Goal: Task Accomplishment & Management: Manage account settings

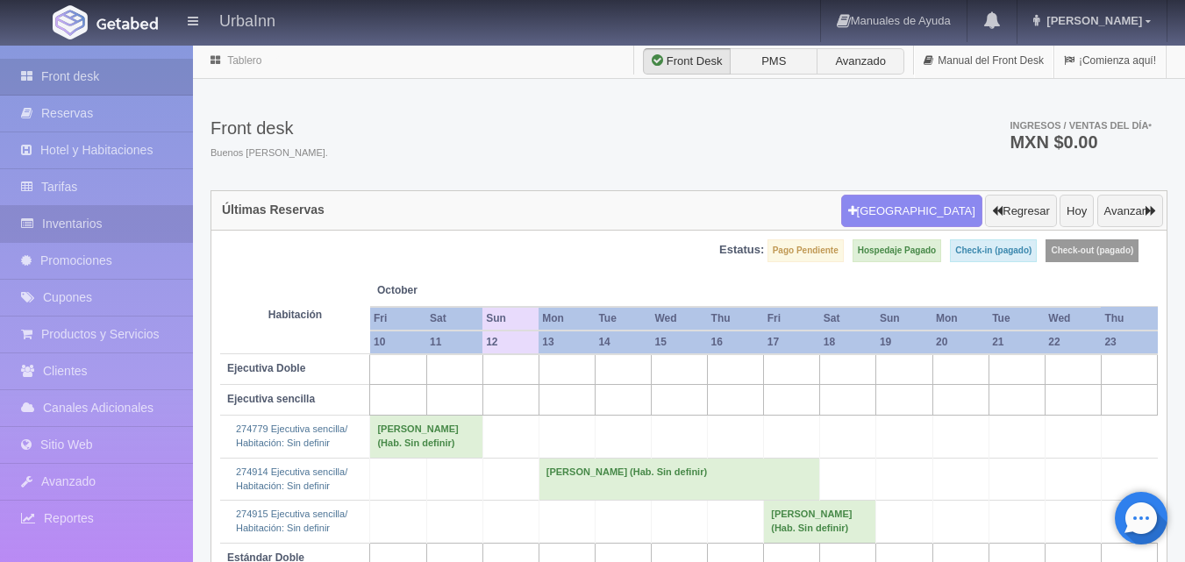
click at [123, 227] on link "Inventarios" at bounding box center [96, 224] width 193 height 36
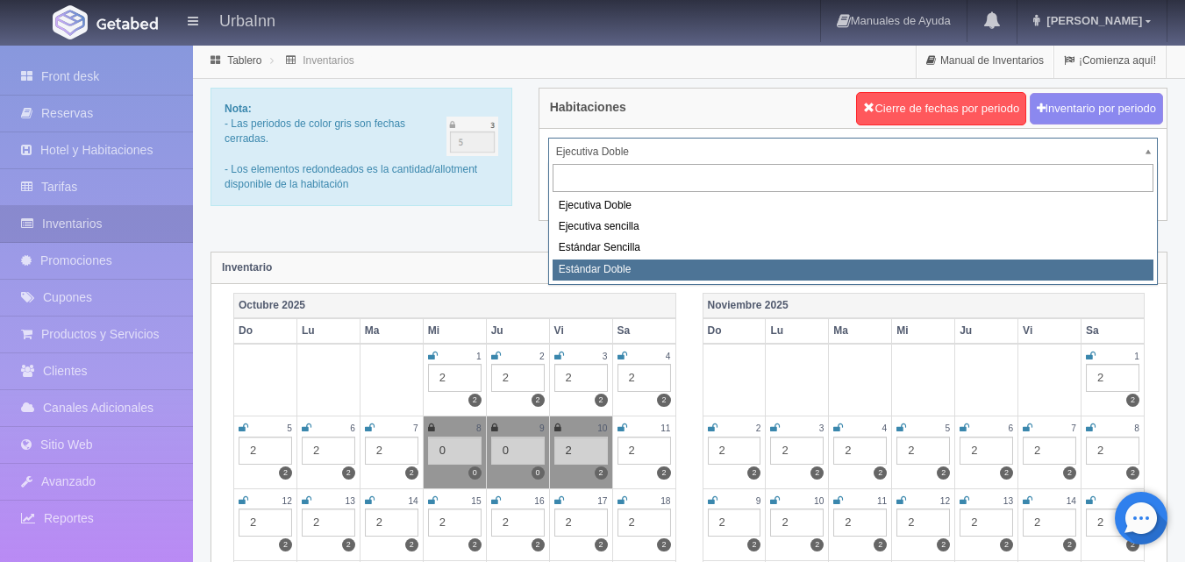
select select "1740"
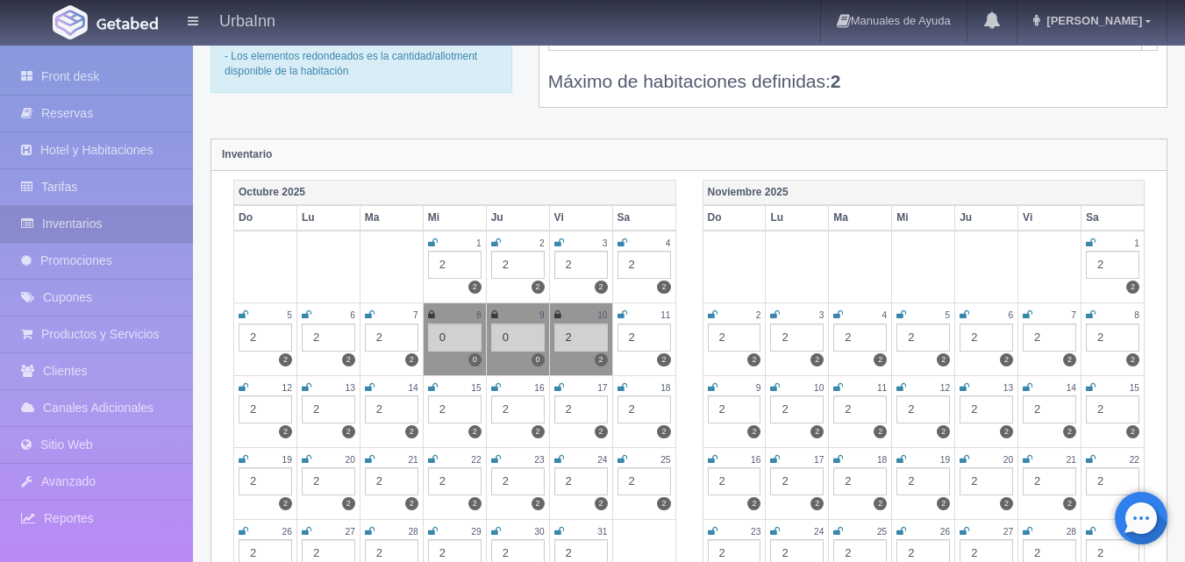
scroll to position [117, 0]
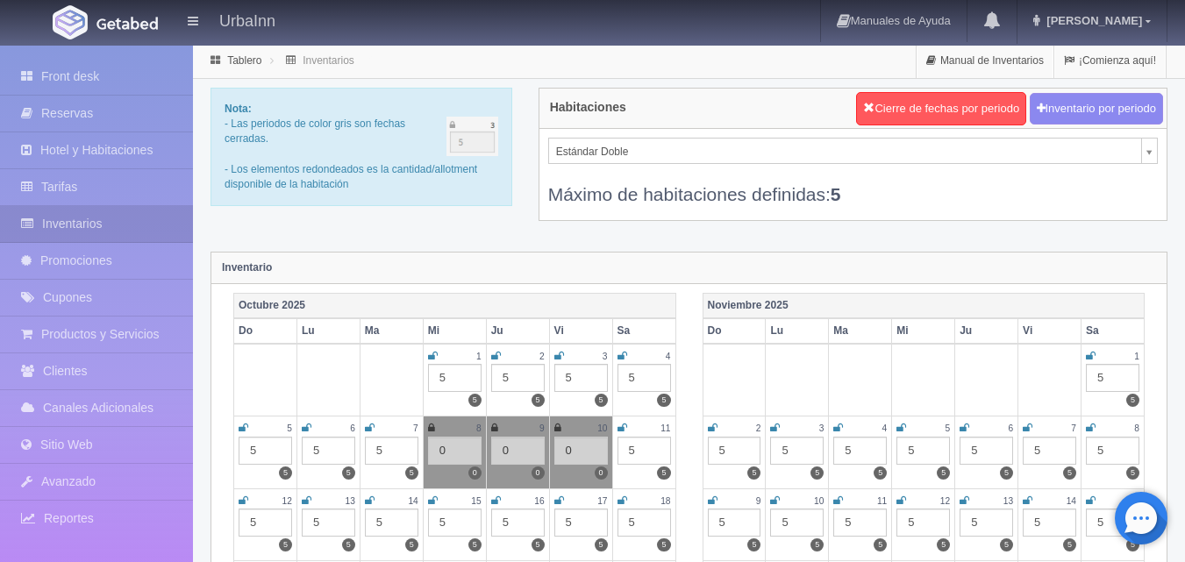
click at [619, 425] on icon at bounding box center [622, 428] width 10 height 11
click at [637, 447] on div "5" at bounding box center [643, 451] width 53 height 28
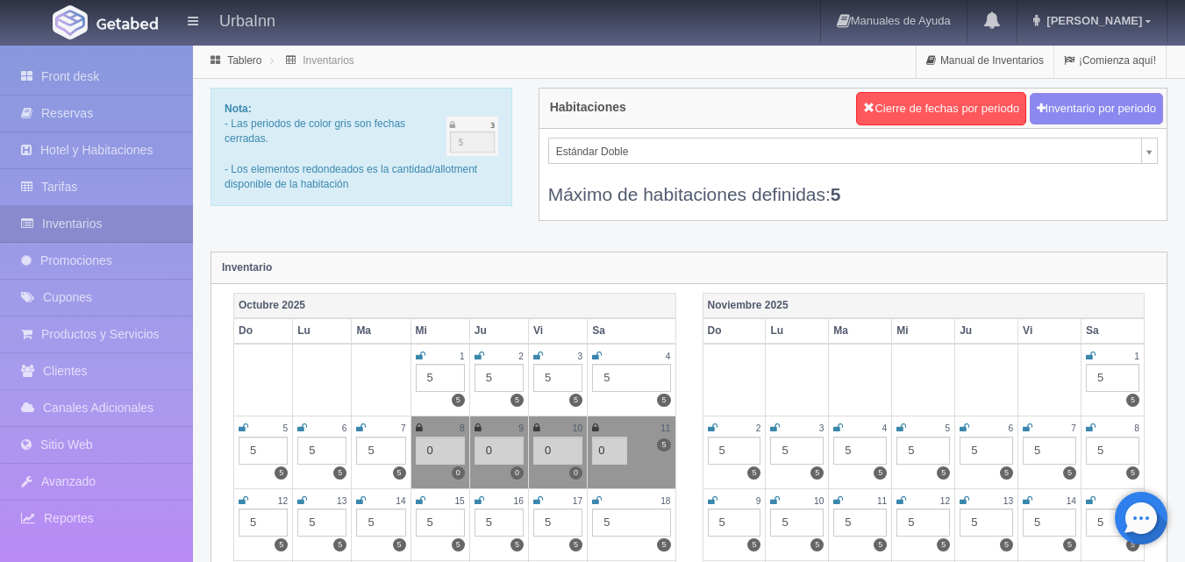
type input "0"
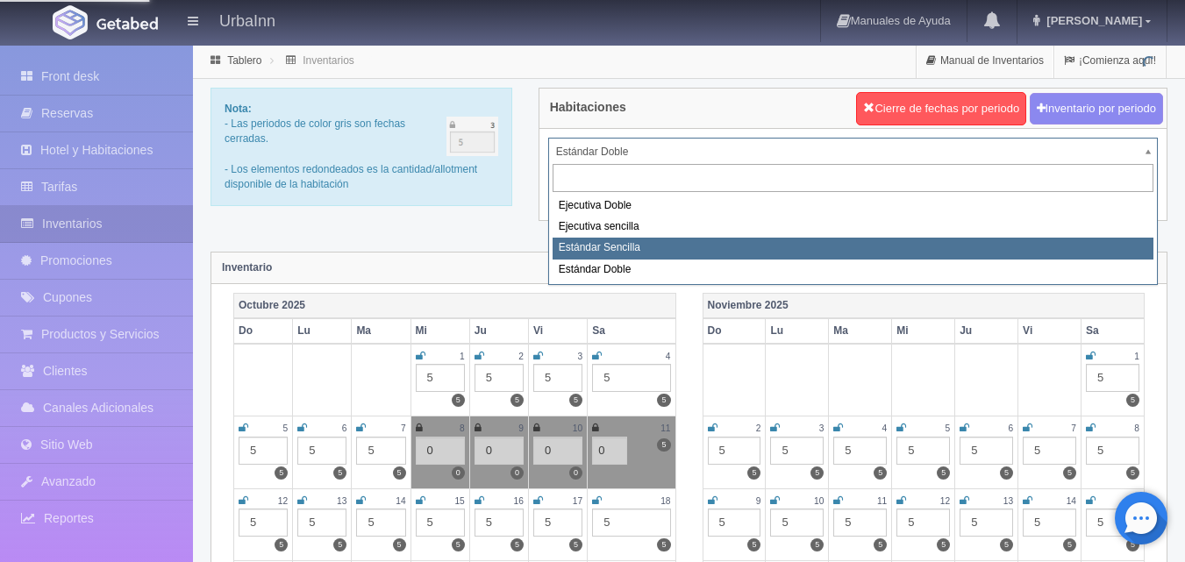
select select "1739"
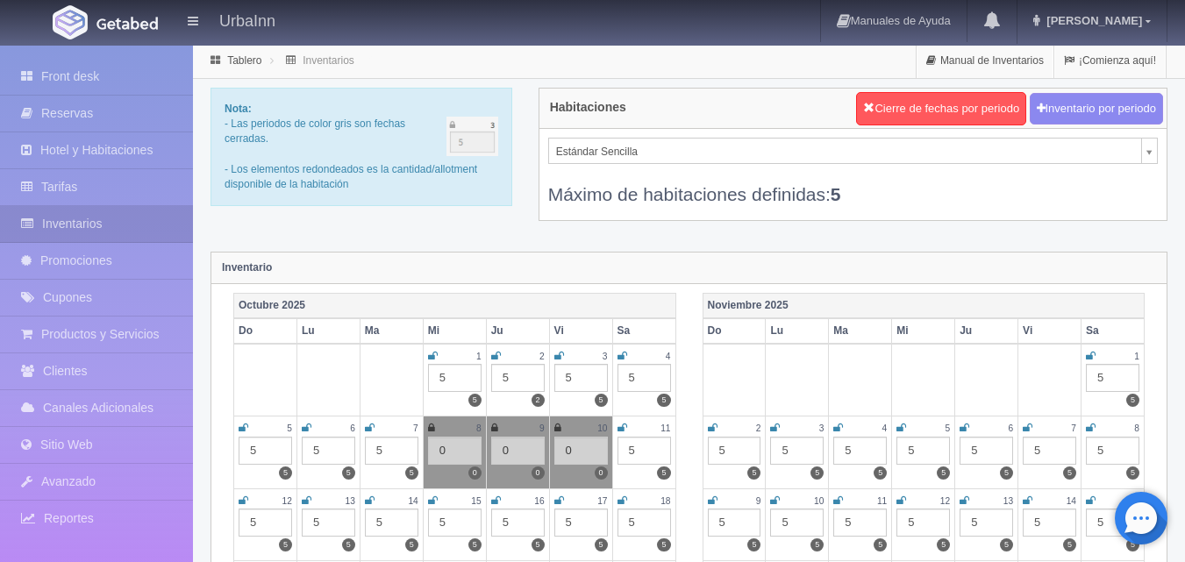
click at [623, 427] on icon at bounding box center [622, 428] width 10 height 11
click at [637, 450] on div "5" at bounding box center [643, 451] width 53 height 28
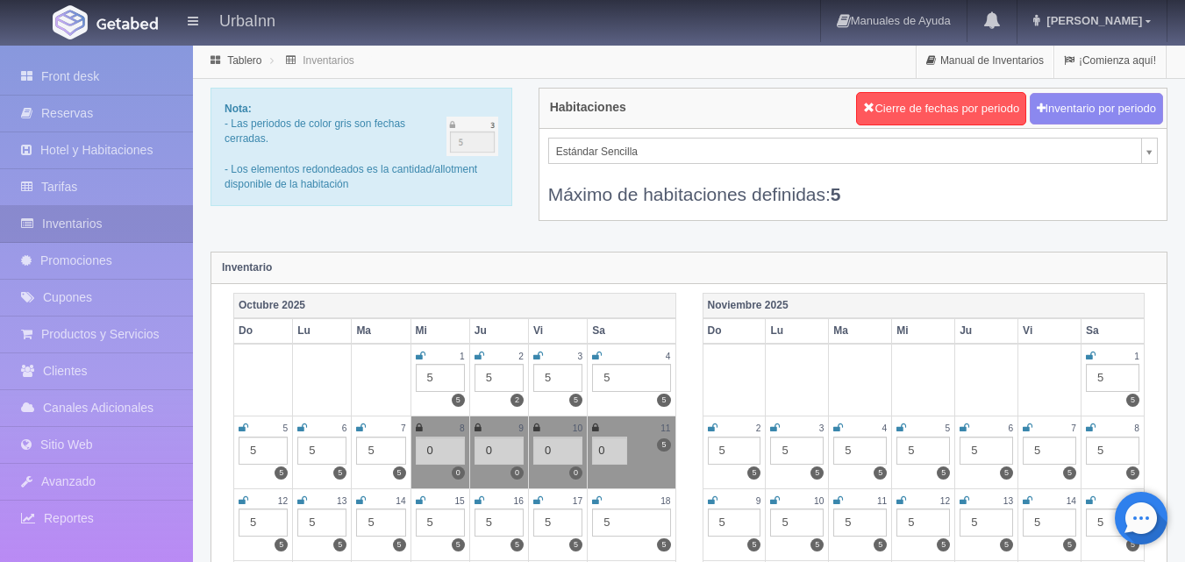
type input "0"
click at [696, 423] on div "Noviembre 2025 Do Lu Ma Mi Ju Vi Sa 1 5 5 2 5 5 3 5 5 4 5 5 5 5 5 6 5 5 7 5 5 8…" at bounding box center [923, 537] width 469 height 489
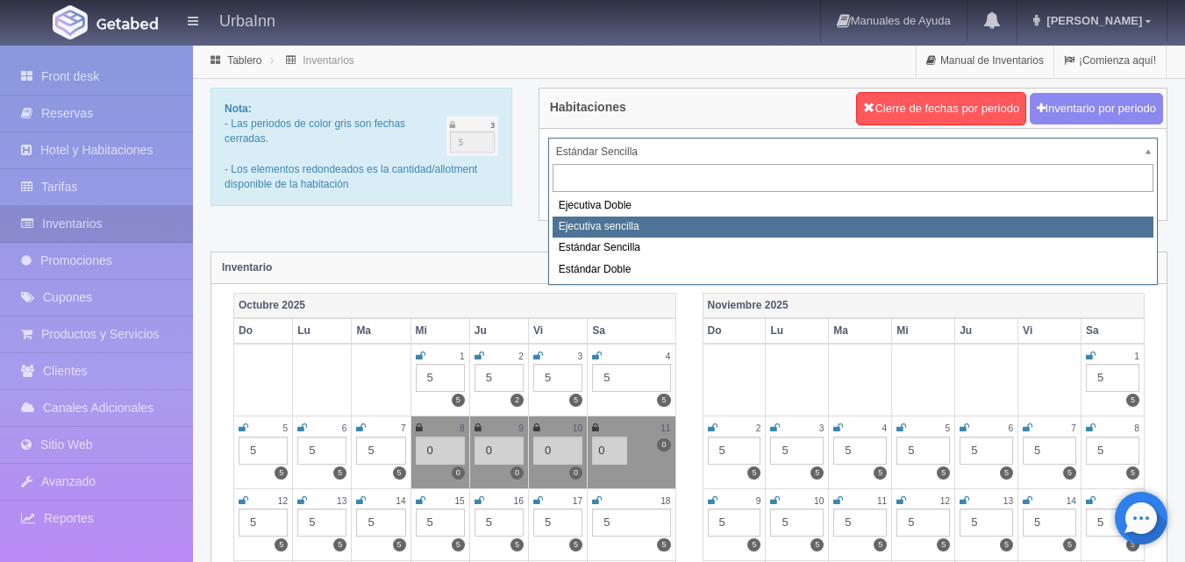
select select "1738"
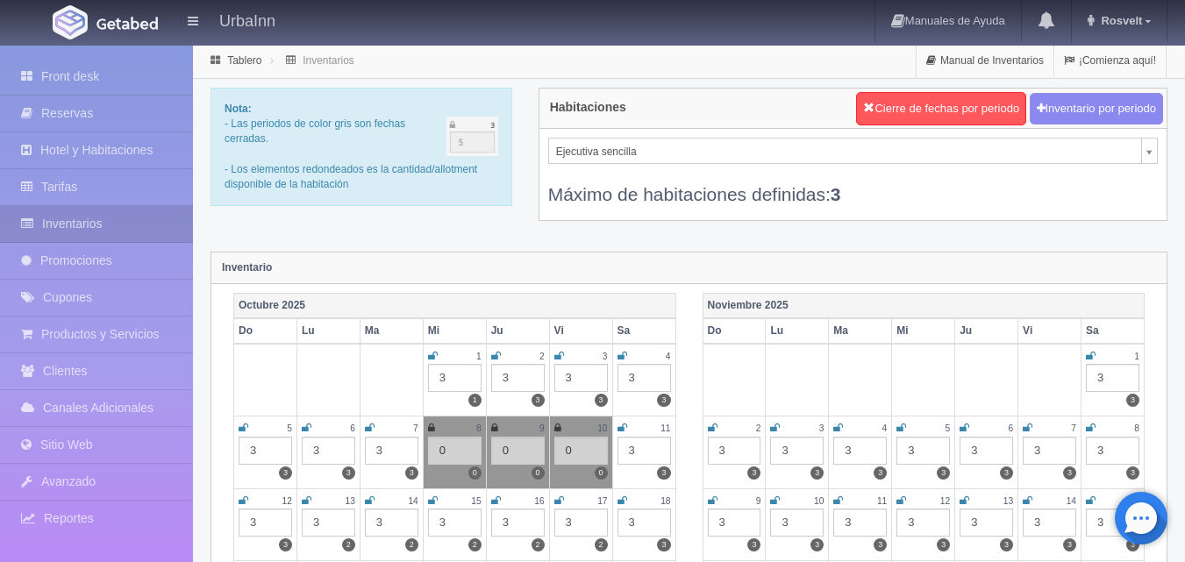
click at [627, 427] on div "11" at bounding box center [643, 428] width 53 height 15
click at [617, 429] on icon at bounding box center [622, 428] width 10 height 11
click at [638, 442] on div "3" at bounding box center [643, 451] width 53 height 28
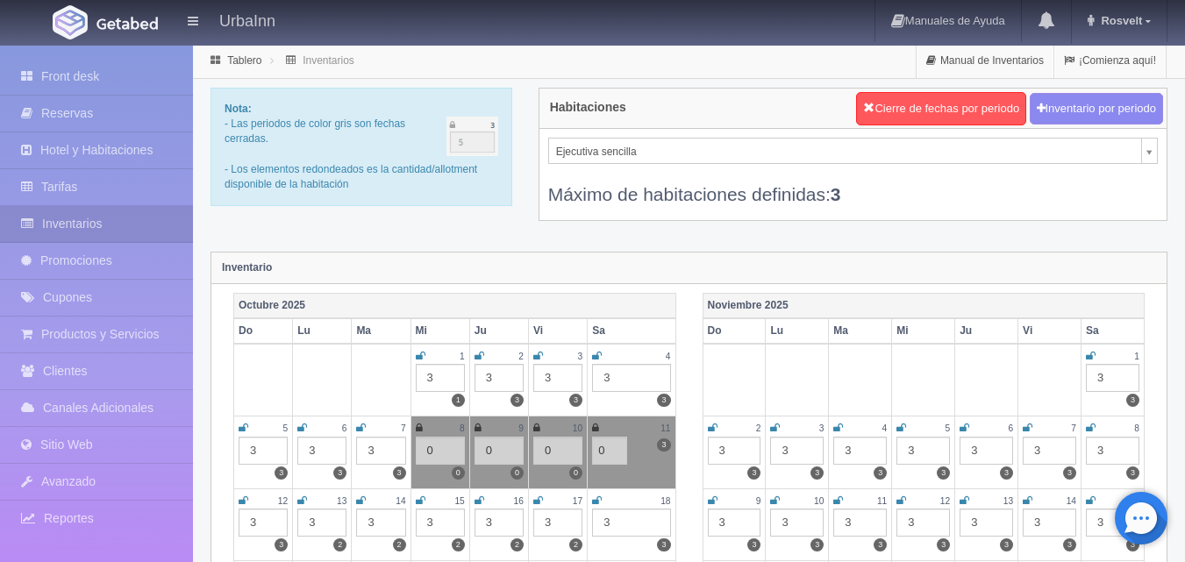
type input "0"
click at [682, 420] on div "[DATE] Do Lu Ma Mi Ju Vi Sa 1 3 1 2 3 3 3 3 3 4 3 3 5 3 3 6 3 3 7 3 3 8 0 0 9 0…" at bounding box center [454, 501] width 469 height 417
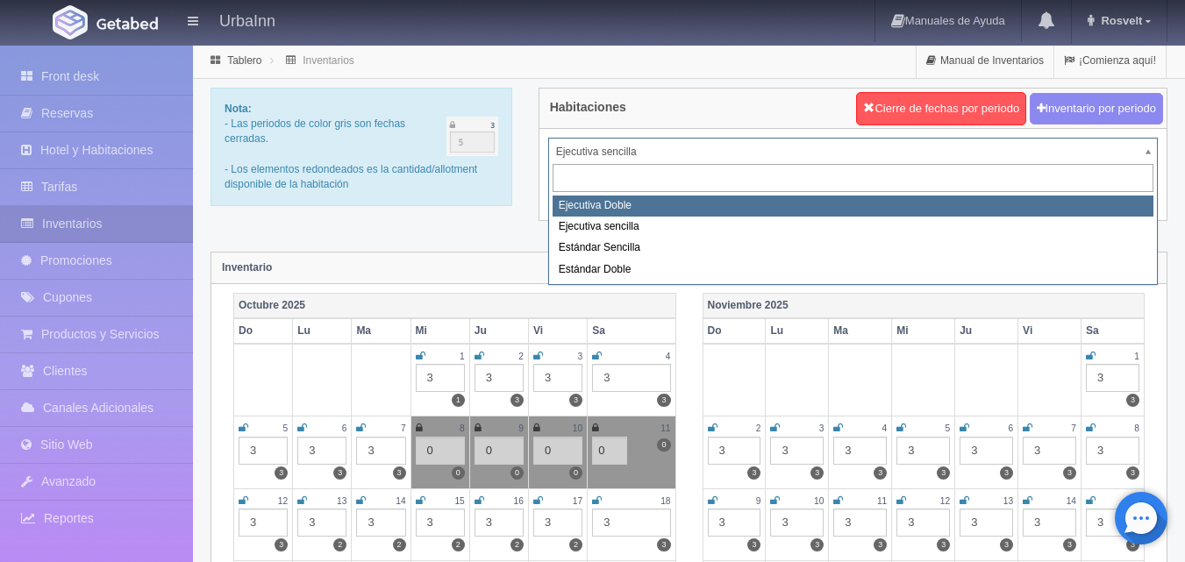
select select "1732"
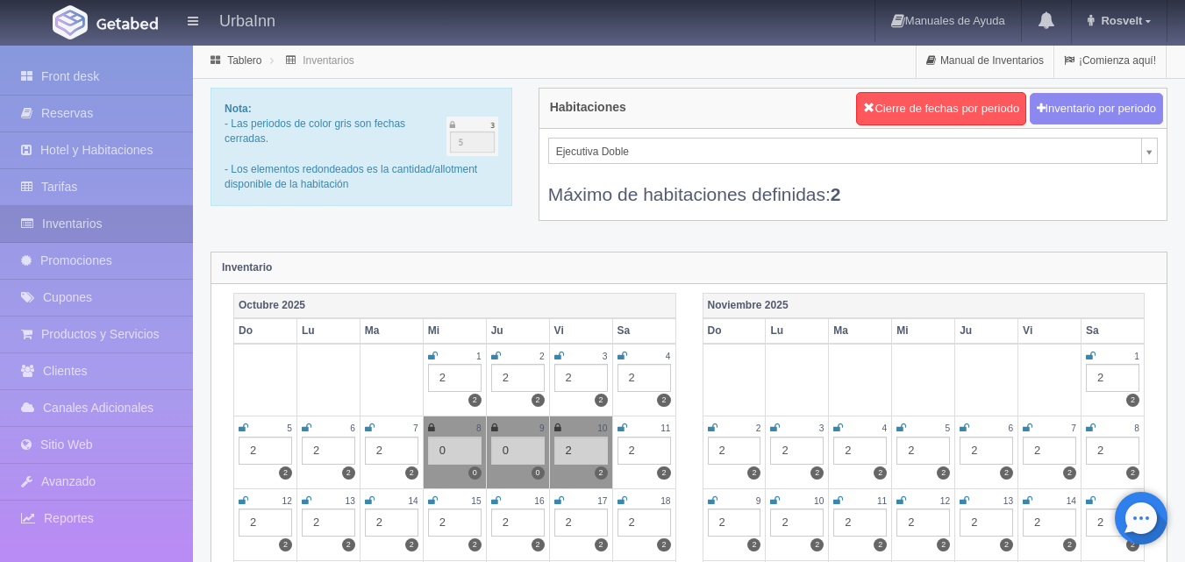
click at [627, 430] on div "11" at bounding box center [643, 428] width 53 height 15
click at [621, 425] on icon at bounding box center [622, 428] width 10 height 11
click at [635, 455] on div "2" at bounding box center [643, 451] width 53 height 28
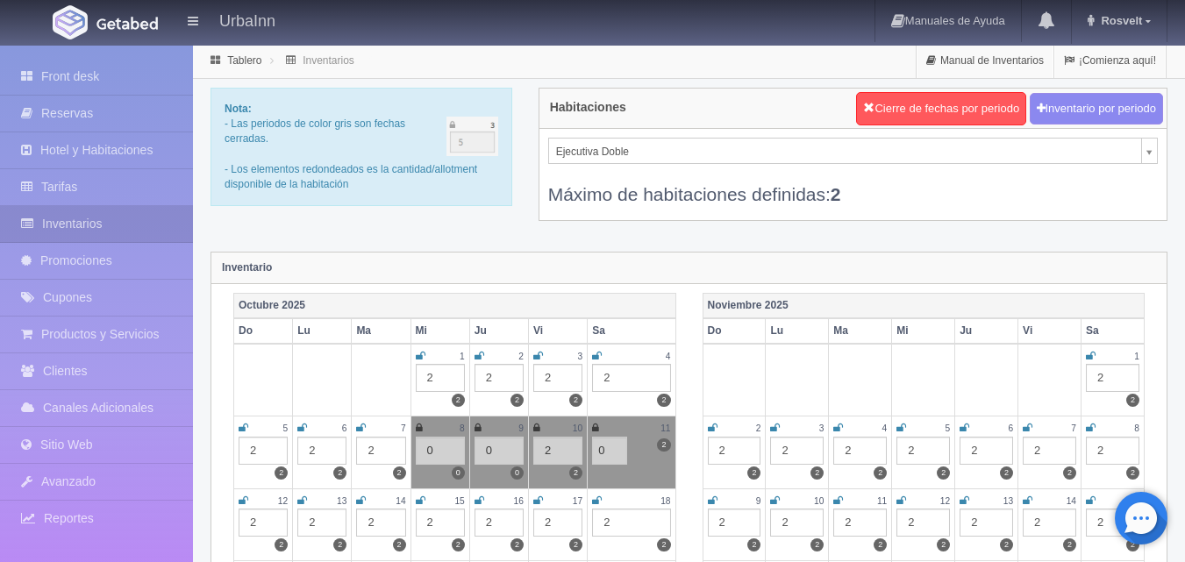
type input "0"
click at [694, 431] on div "[DATE] Do Lu Ma Mi Ju Vi Sa 1 2 2 2 2 2 3 2 2 4 2 2 5 2 2 6 2 2 7 2 2 8 2 2 9 2…" at bounding box center [923, 537] width 469 height 489
